Goal: Information Seeking & Learning: Learn about a topic

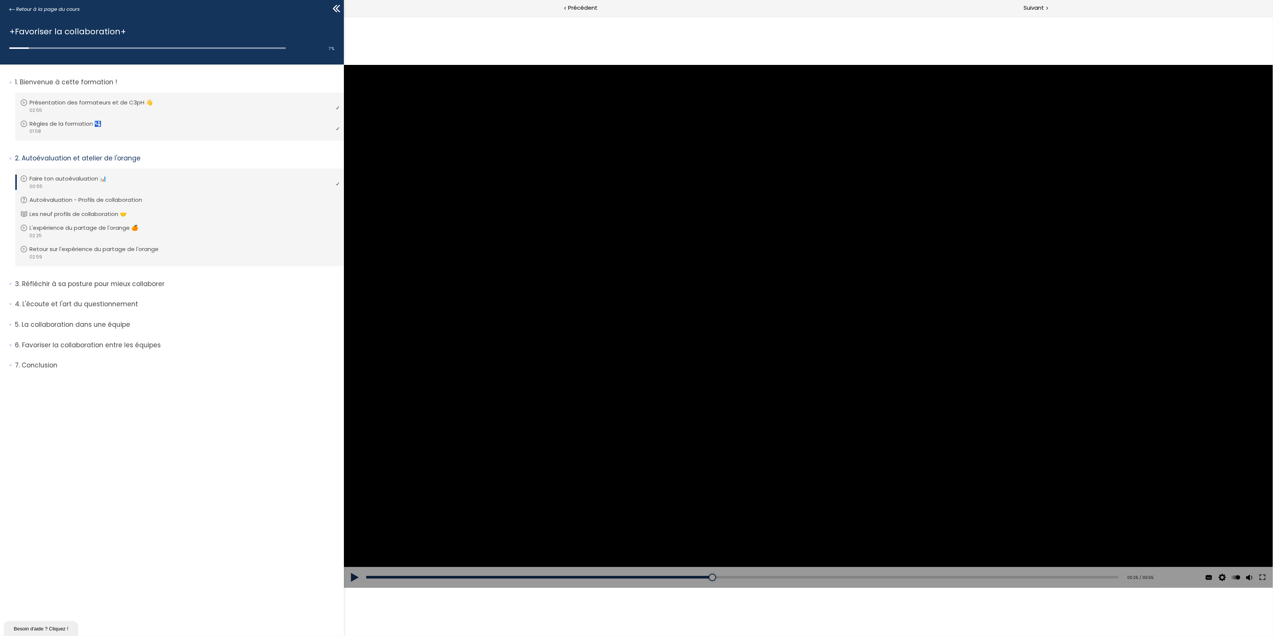
click at [351, 580] on button at bounding box center [355, 577] width 22 height 21
click at [1034, 10] on span "Suivant" at bounding box center [1034, 7] width 21 height 9
click at [1035, 10] on span "Suivant" at bounding box center [1034, 7] width 21 height 9
